Goal: Transaction & Acquisition: Purchase product/service

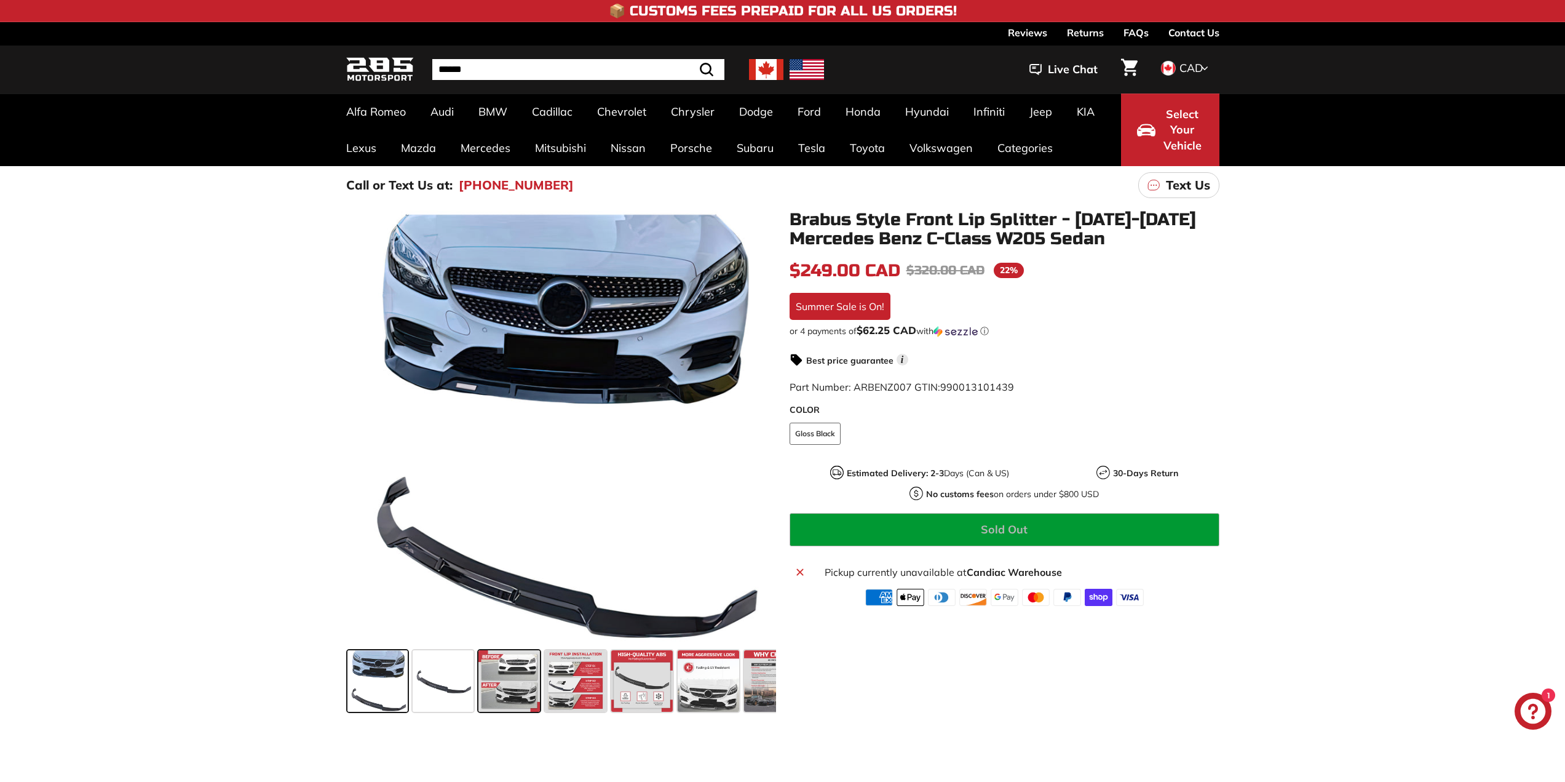
click at [505, 683] on span at bounding box center [508, 680] width 61 height 61
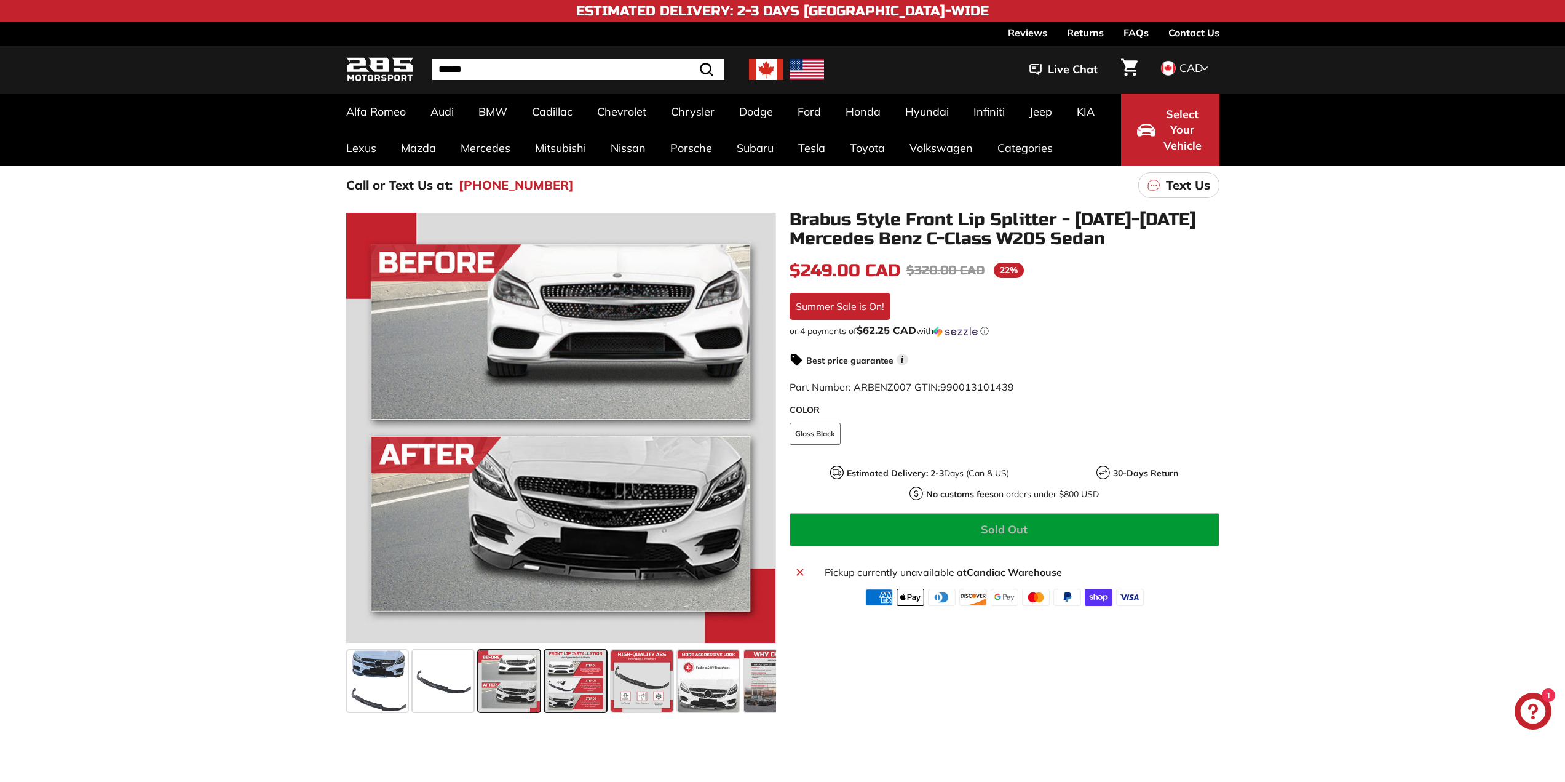
click at [573, 687] on span at bounding box center [575, 680] width 61 height 61
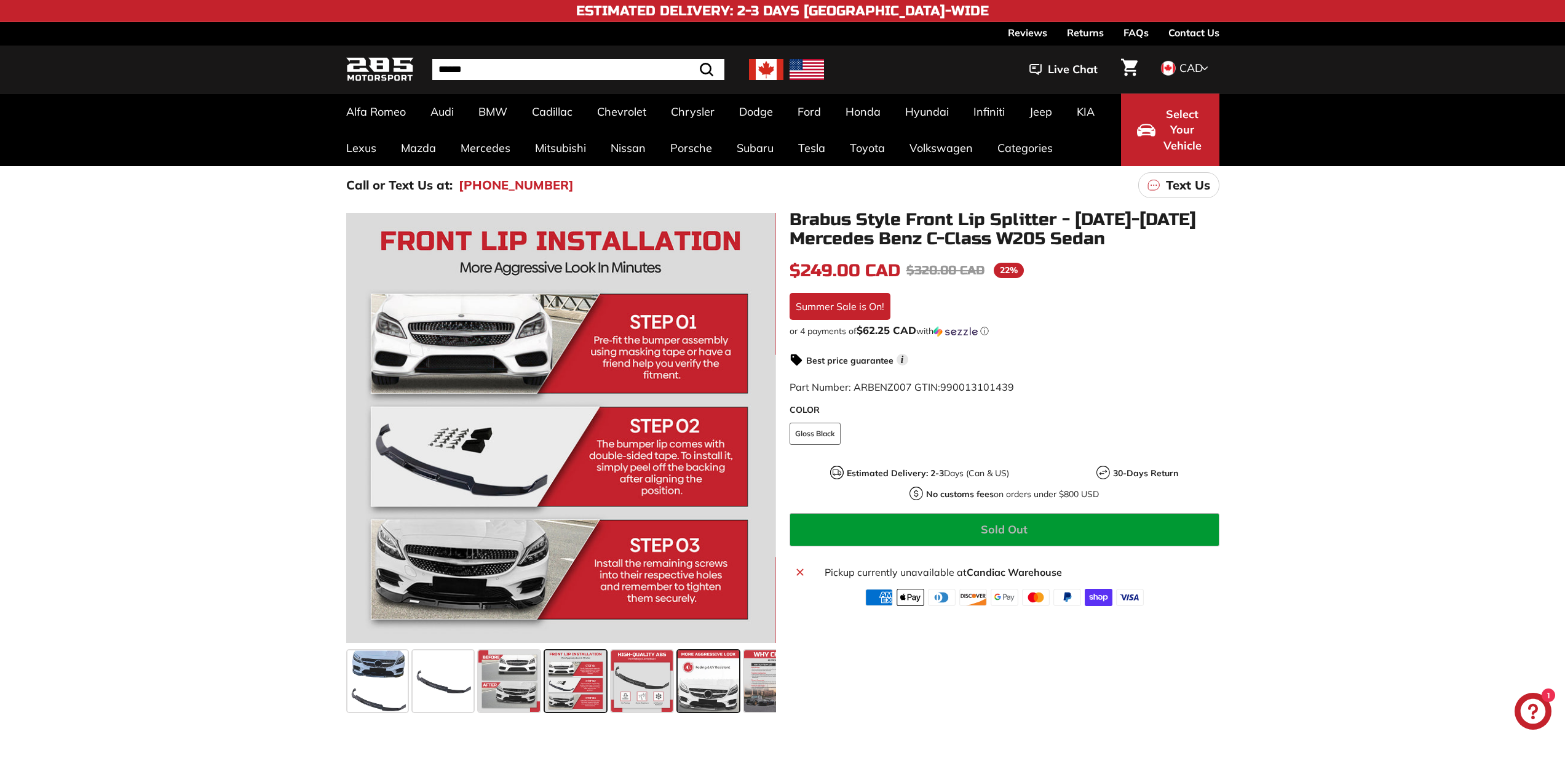
click at [699, 702] on span at bounding box center [708, 680] width 61 height 61
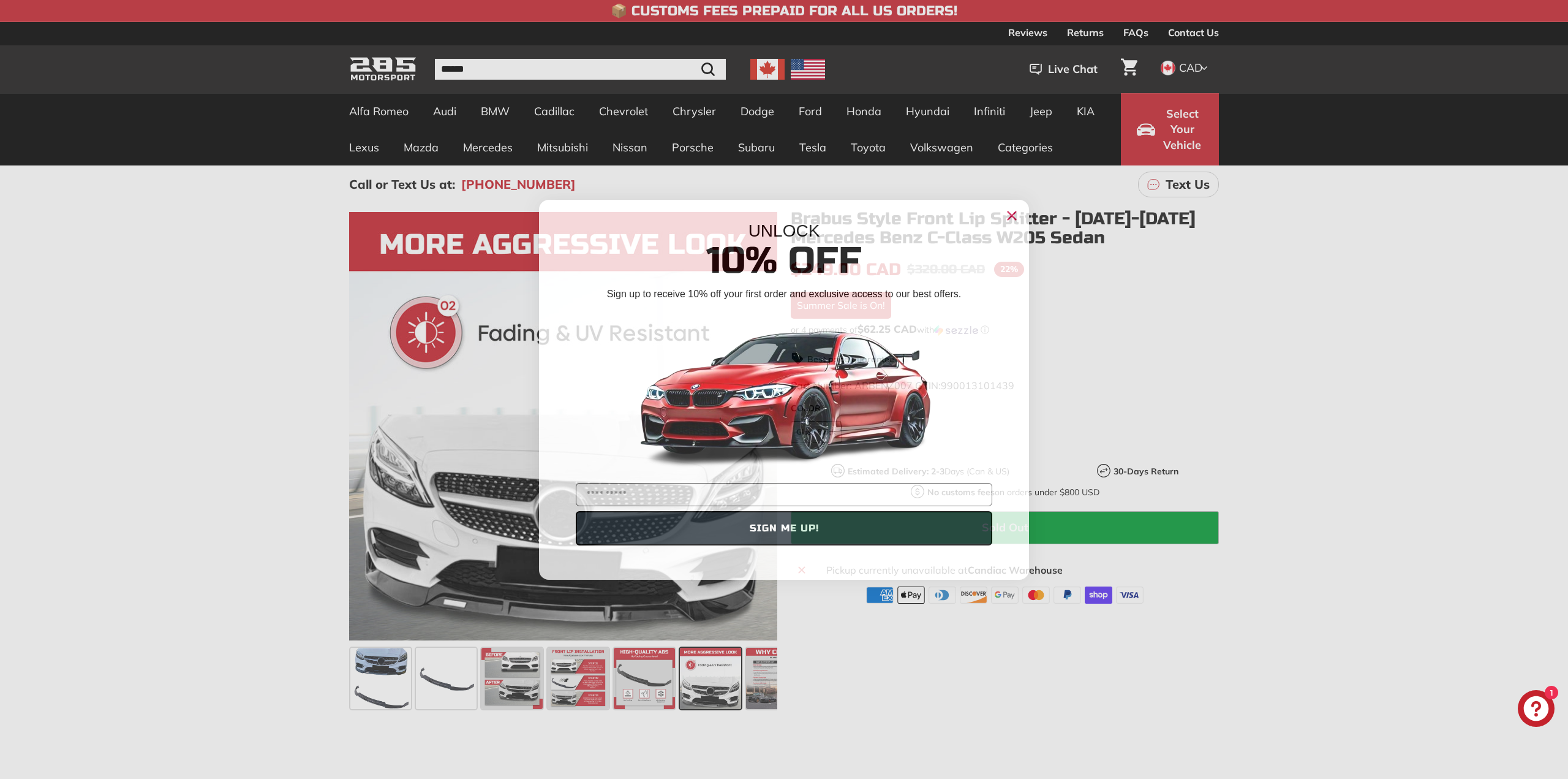
click at [1012, 219] on circle "Close dialog" at bounding box center [1012, 215] width 18 height 18
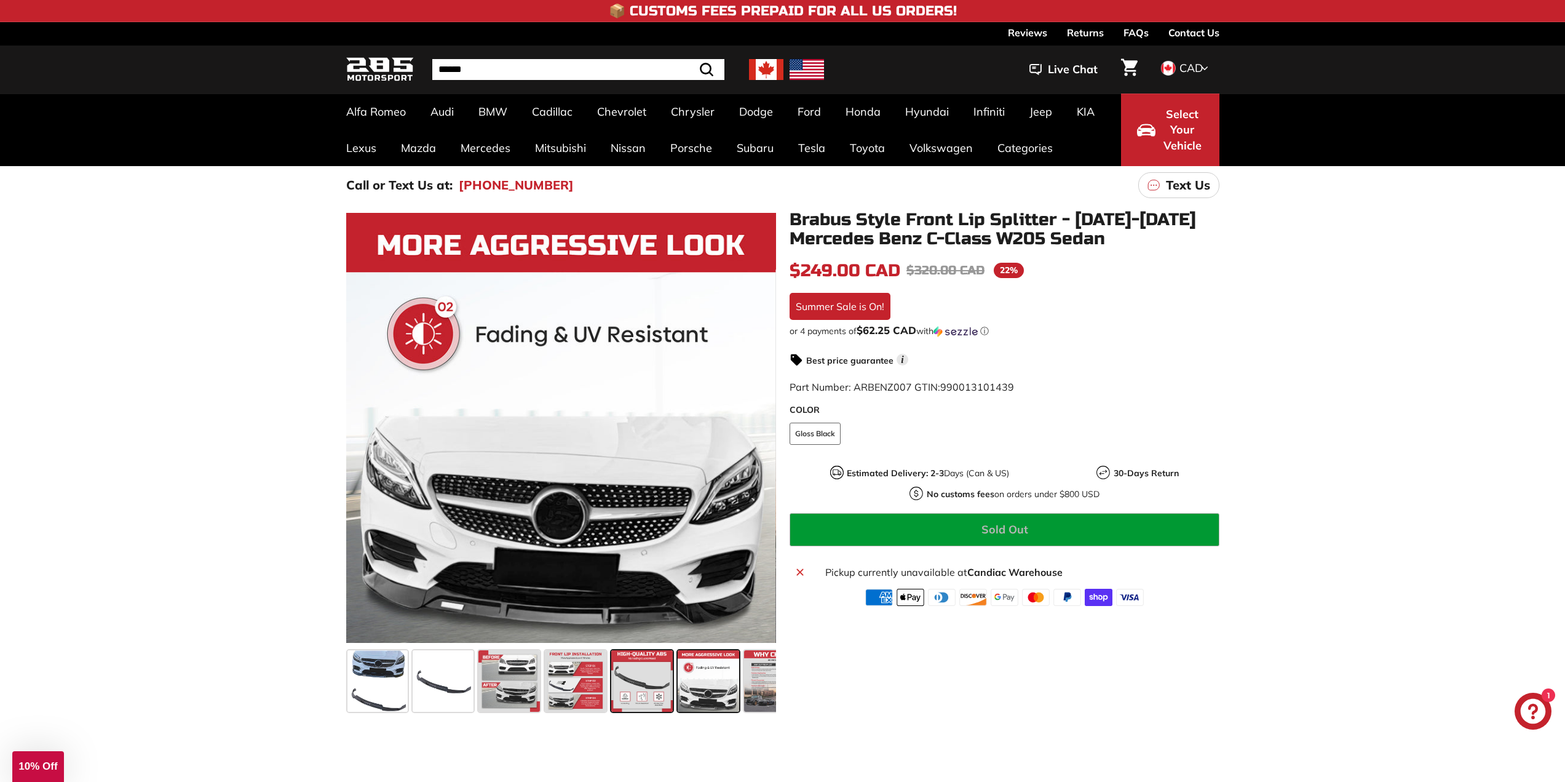
click at [638, 678] on span at bounding box center [641, 680] width 61 height 61
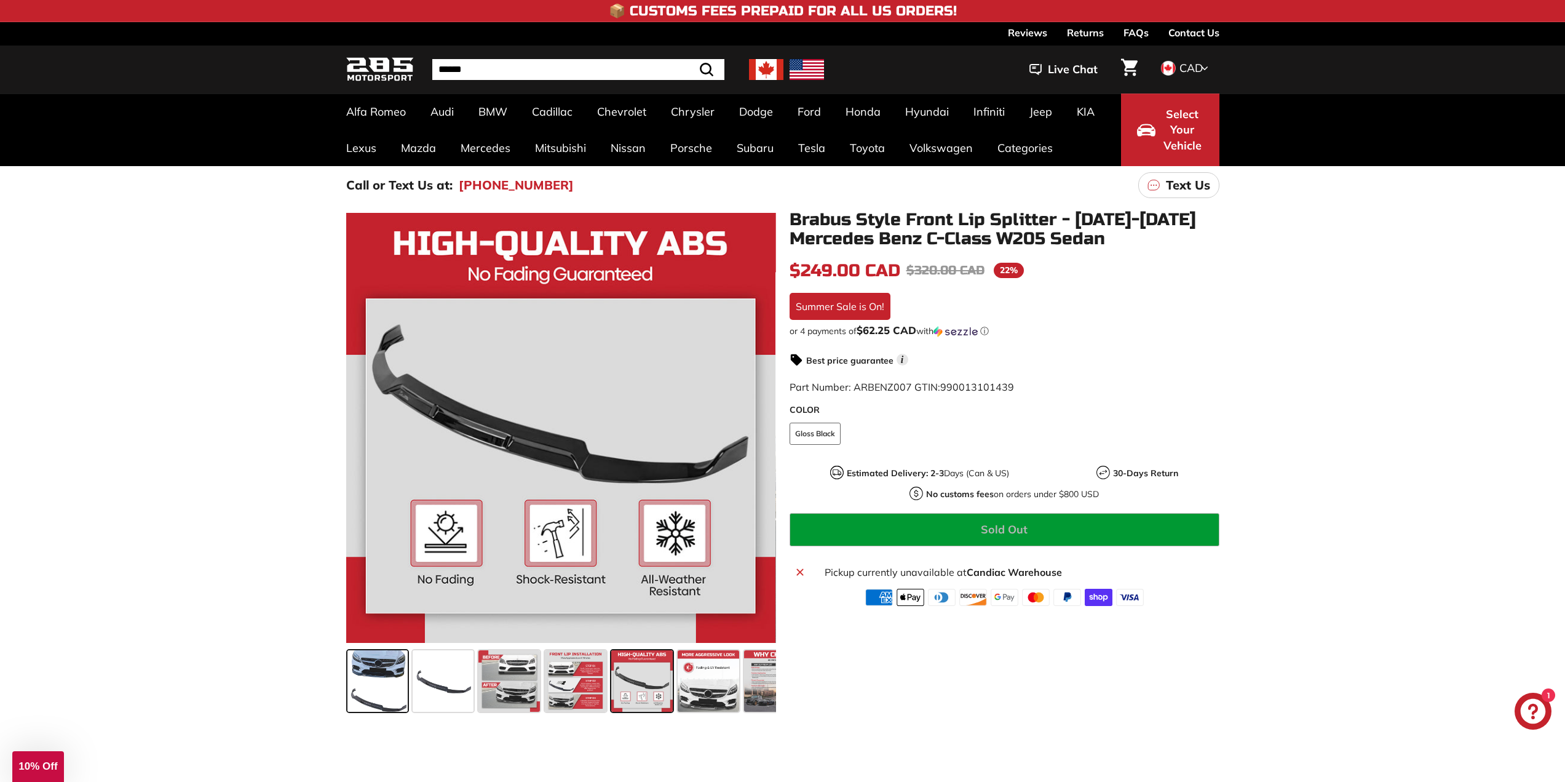
click at [366, 708] on span at bounding box center [377, 680] width 61 height 61
